Goal: Task Accomplishment & Management: Complete application form

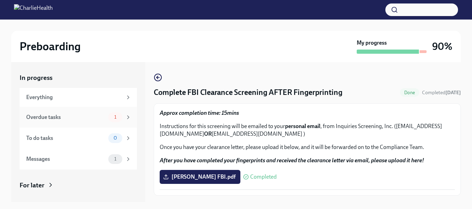
click at [45, 115] on div "Overdue tasks" at bounding box center [65, 117] width 79 height 8
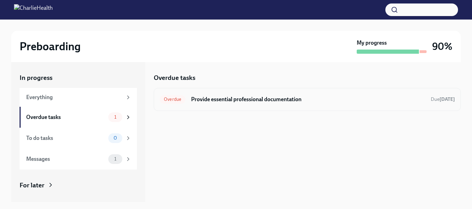
click at [278, 100] on h6 "Provide essential professional documentation" at bounding box center [308, 100] width 234 height 8
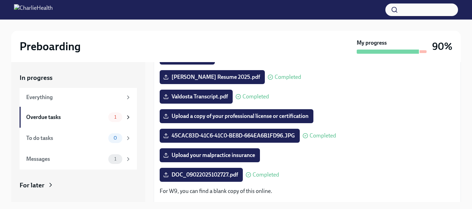
scroll to position [107, 0]
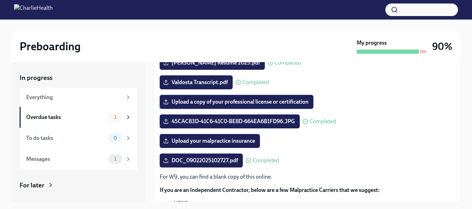
click at [287, 98] on span "Upload a copy of your professional license or certification" at bounding box center [236, 101] width 144 height 7
click at [0, 0] on input "Upload a copy of your professional license or certification" at bounding box center [0, 0] width 0 height 0
click at [213, 140] on span "Upload your malpractice insurance" at bounding box center [209, 141] width 90 height 7
click at [0, 0] on input "Upload your malpractice insurance" at bounding box center [0, 0] width 0 height 0
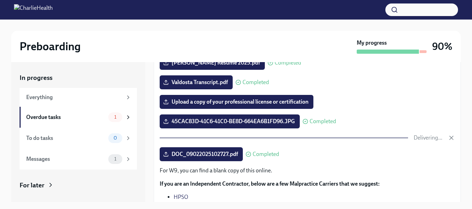
click at [431, 168] on p "For W9, you can find a blank copy of this online." at bounding box center [307, 171] width 295 height 8
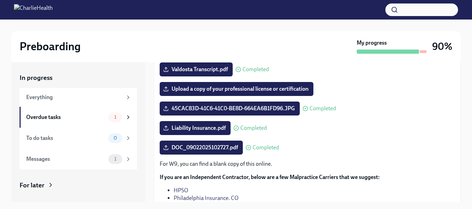
scroll to position [128, 0]
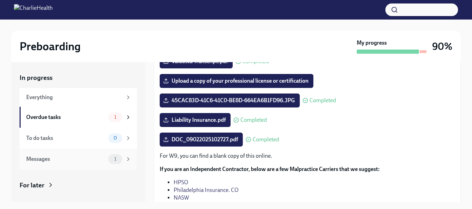
click at [77, 158] on div "Messages" at bounding box center [65, 159] width 79 height 8
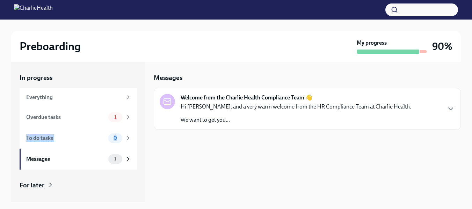
drag, startPoint x: 146, startPoint y: 121, endPoint x: 142, endPoint y: 141, distance: 20.6
click at [142, 141] on div "In progress Everything Overdue tasks 1 To do tasks 0 Messages 1 For later Archi…" at bounding box center [235, 132] width 449 height 140
click at [102, 118] on div "Overdue tasks 1" at bounding box center [78, 117] width 105 height 10
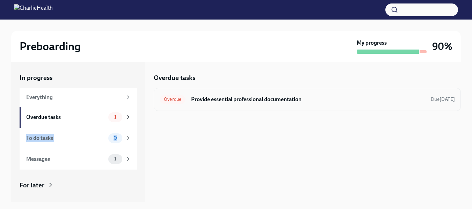
click at [260, 102] on h6 "Provide essential professional documentation" at bounding box center [308, 100] width 234 height 8
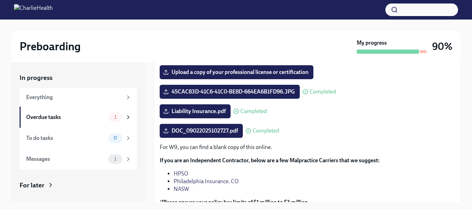
scroll to position [153, 0]
